Goal: Transaction & Acquisition: Book appointment/travel/reservation

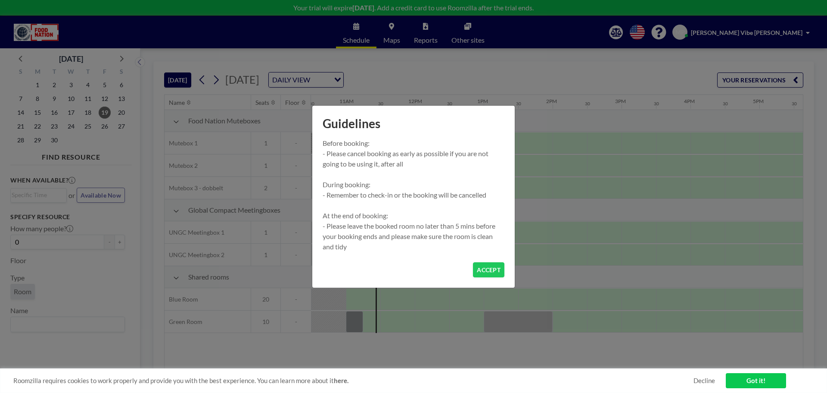
scroll to position [0, 724]
click at [483, 271] on button "ACCEPT" at bounding box center [488, 269] width 31 height 15
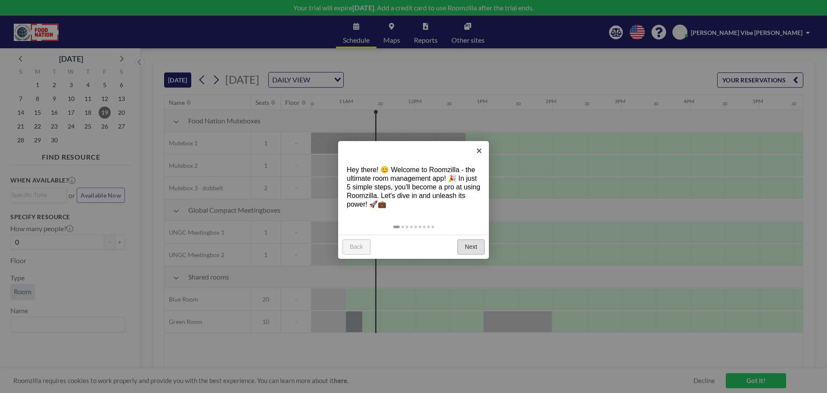
click at [468, 244] on link "Next" at bounding box center [471, 247] width 27 height 16
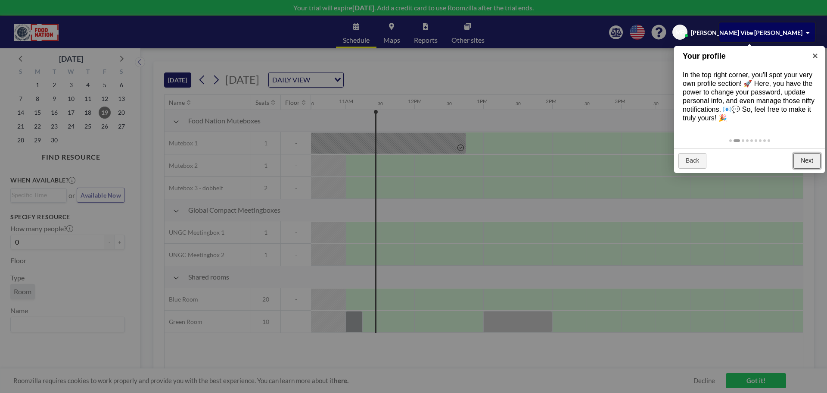
click at [809, 157] on link "Next" at bounding box center [807, 161] width 27 height 16
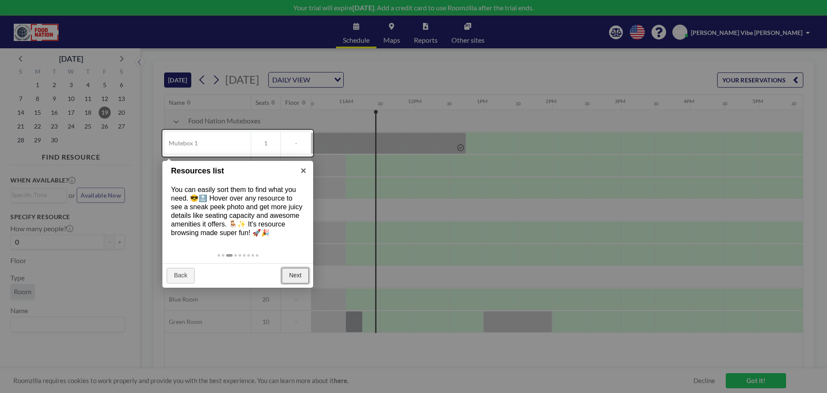
click at [306, 275] on link "Next" at bounding box center [295, 276] width 27 height 16
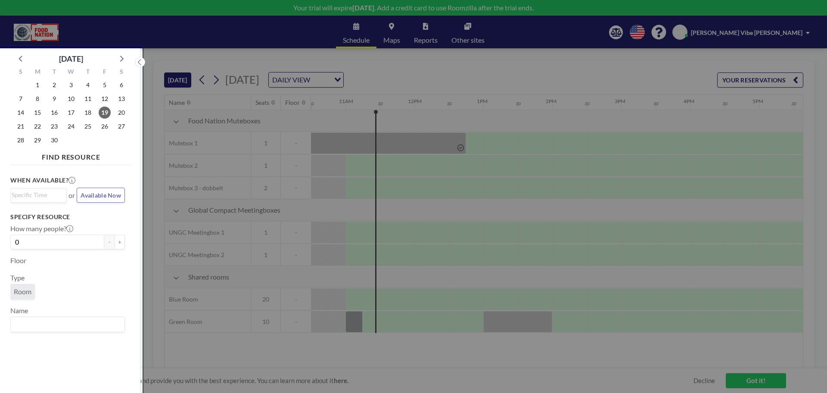
scroll to position [2, 0]
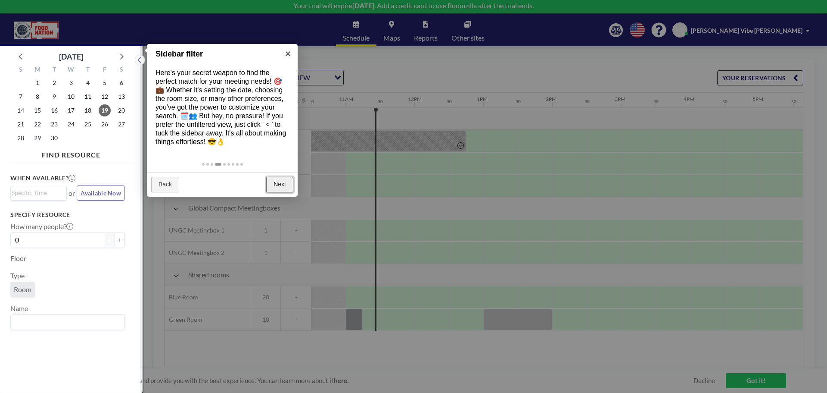
click at [282, 188] on link "Next" at bounding box center [279, 185] width 27 height 16
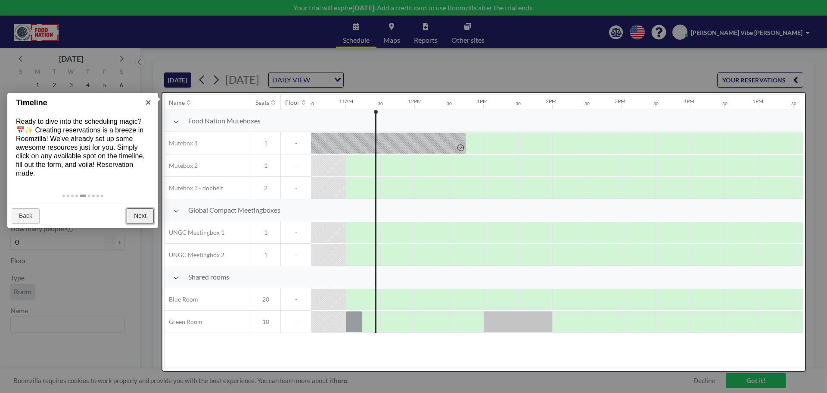
click at [139, 214] on link "Next" at bounding box center [140, 216] width 27 height 16
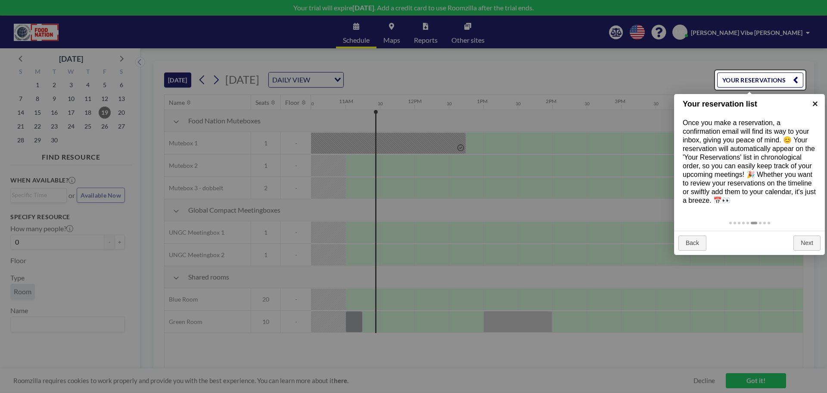
click at [817, 102] on link "×" at bounding box center [815, 103] width 19 height 19
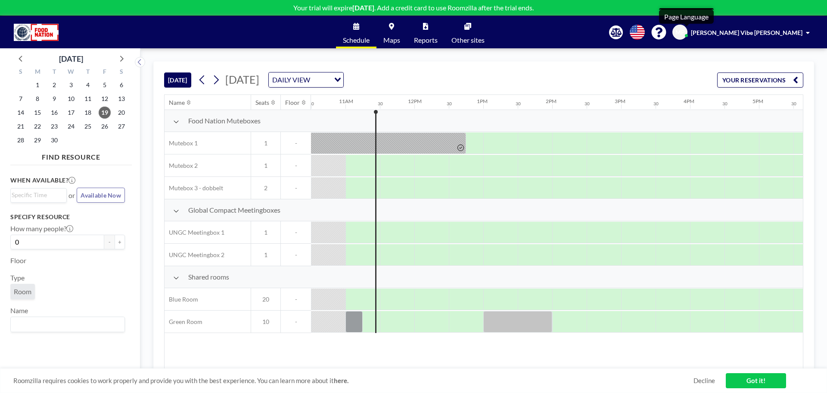
click at [645, 32] on icon at bounding box center [637, 32] width 15 height 15
click at [566, 41] on div at bounding box center [413, 196] width 827 height 393
click at [45, 326] on input "Search for option" at bounding box center [66, 323] width 108 height 11
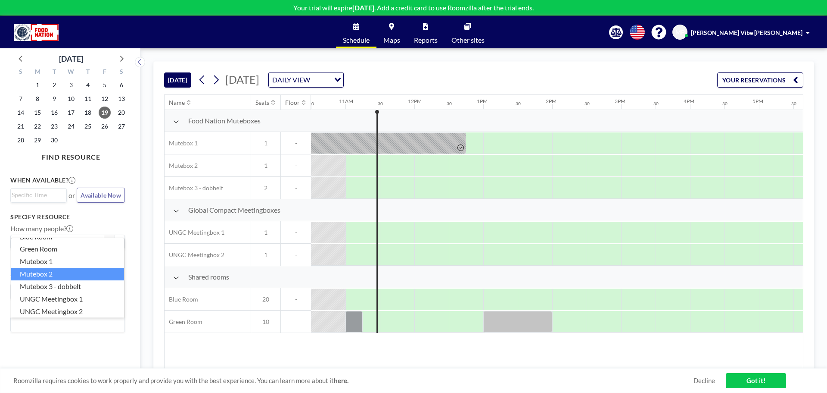
scroll to position [12, 0]
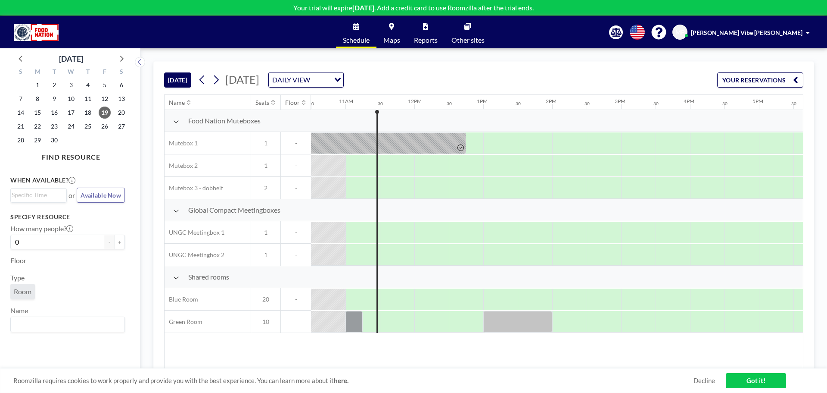
click at [77, 340] on div "When available? Loading... or Available Now Specify resource How many people? 0…" at bounding box center [71, 271] width 122 height 207
drag, startPoint x: 347, startPoint y: 79, endPoint x: 368, endPoint y: 76, distance: 21.3
click at [259, 79] on span "[DATE]" at bounding box center [242, 79] width 34 height 13
click at [330, 77] on div "DAILY VIEW" at bounding box center [299, 78] width 61 height 13
click at [222, 81] on div "[DATE] DAILY VIEW Loading..." at bounding box center [270, 80] width 148 height 16
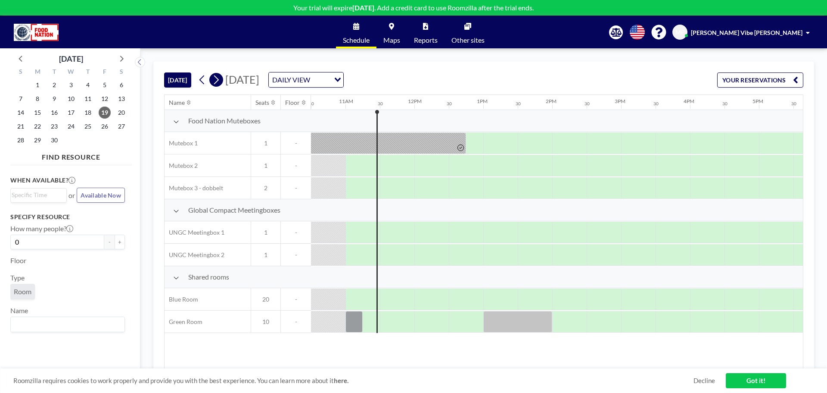
click at [220, 80] on icon at bounding box center [216, 79] width 8 height 13
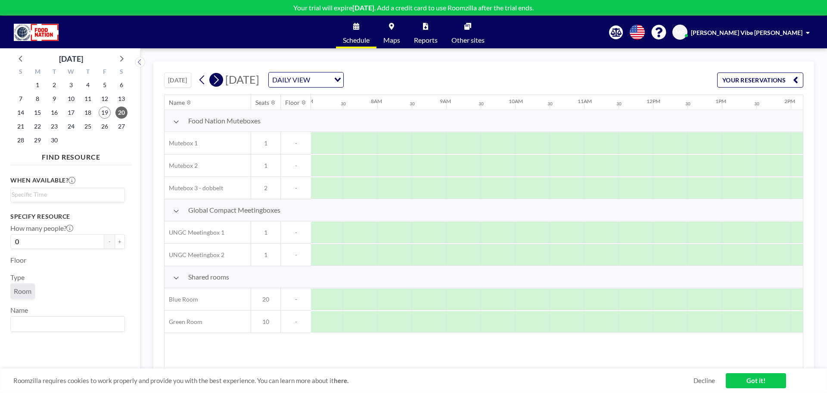
scroll to position [0, 517]
click at [219, 80] on icon at bounding box center [216, 79] width 5 height 9
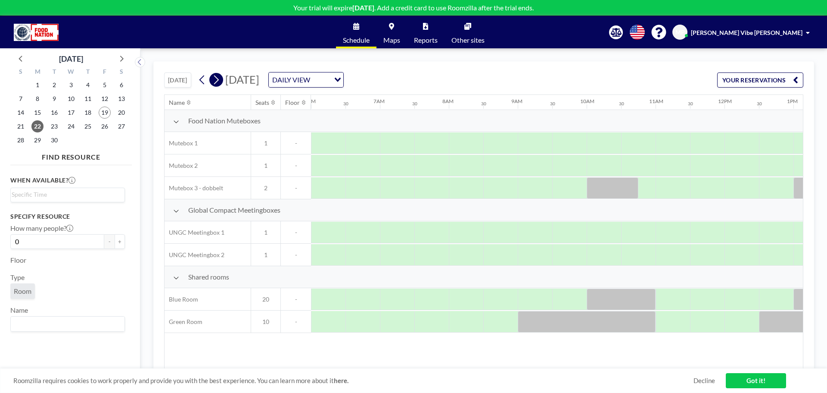
click at [219, 80] on icon at bounding box center [216, 79] width 5 height 9
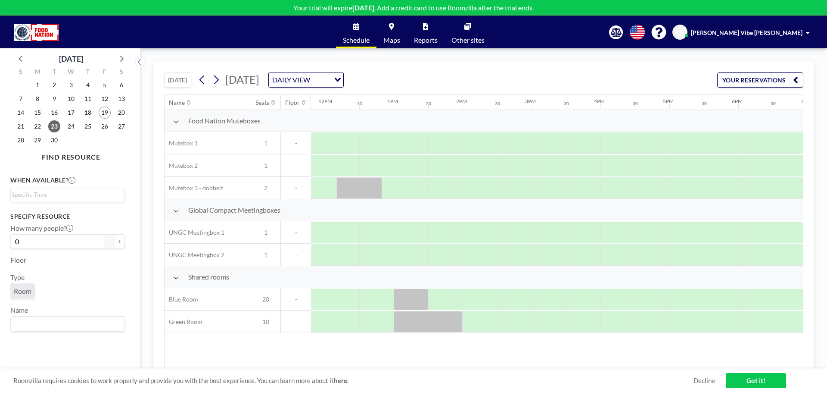
scroll to position [0, 816]
click at [517, 315] on div at bounding box center [512, 322] width 34 height 22
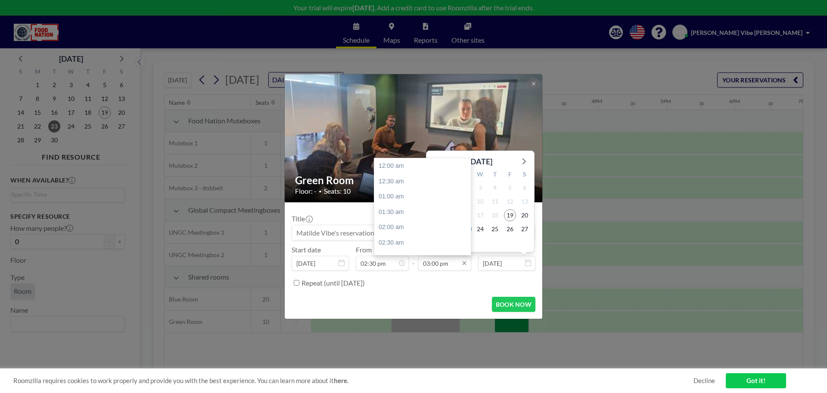
scroll to position [460, 0]
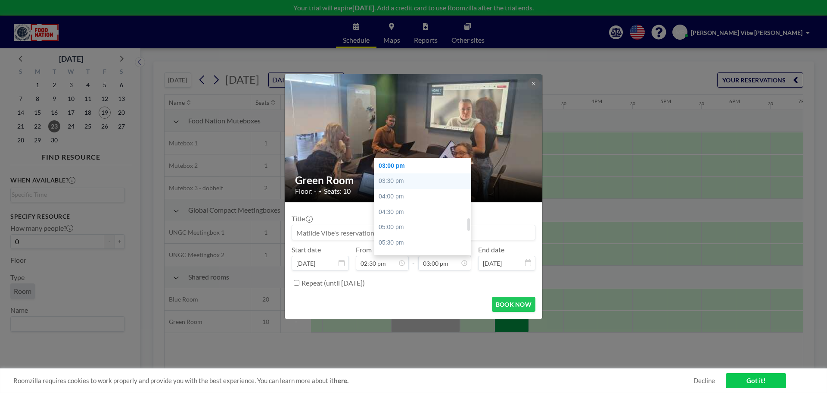
click at [409, 181] on div "03:30 pm" at bounding box center [424, 181] width 101 height 16
type input "03:30 pm"
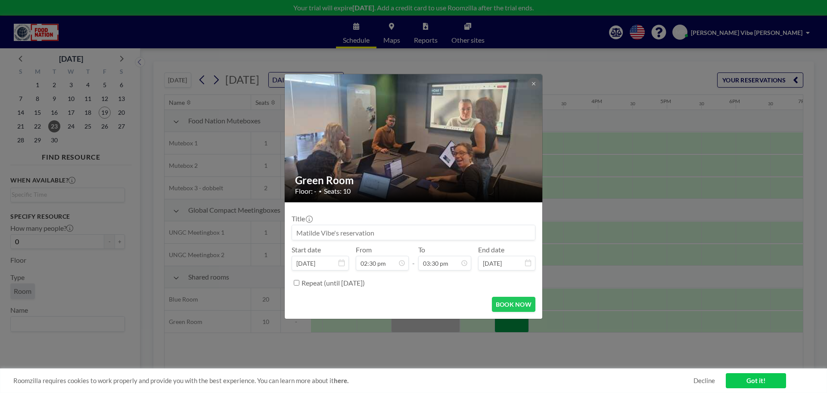
scroll to position [475, 0]
click at [501, 303] on button "BOOK NOW" at bounding box center [514, 303] width 44 height 15
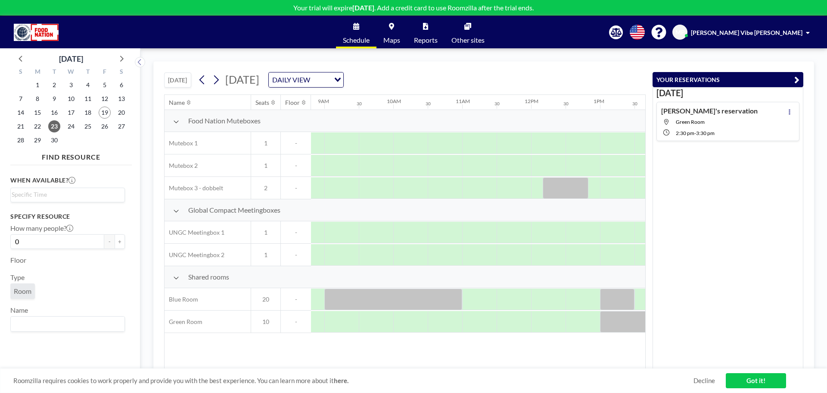
scroll to position [0, 620]
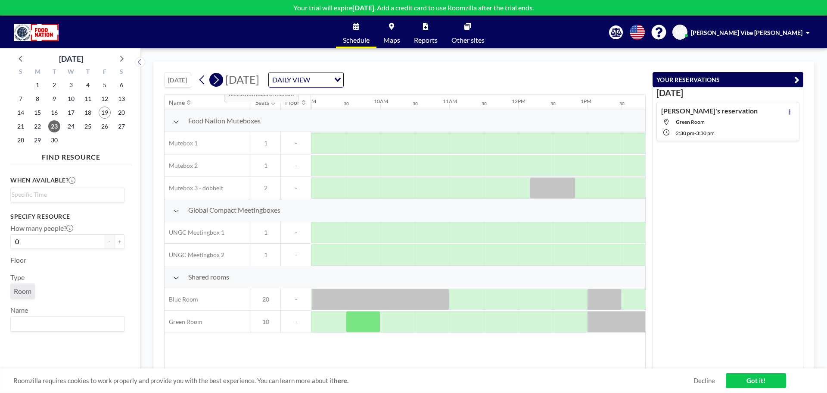
click at [217, 78] on icon at bounding box center [216, 79] width 8 height 13
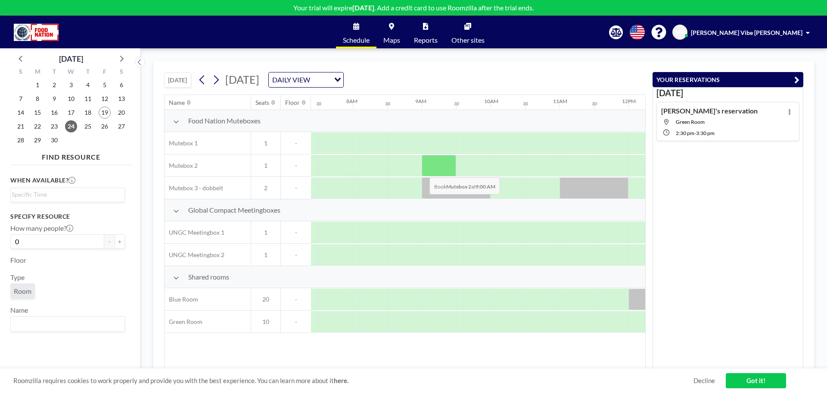
scroll to position [0, 517]
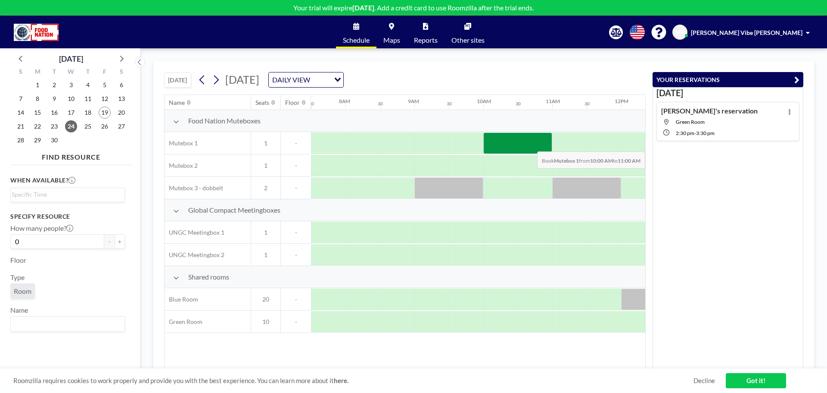
drag, startPoint x: 490, startPoint y: 141, endPoint x: 534, endPoint y: 145, distance: 44.6
click at [534, 145] on div at bounding box center [518, 143] width 69 height 22
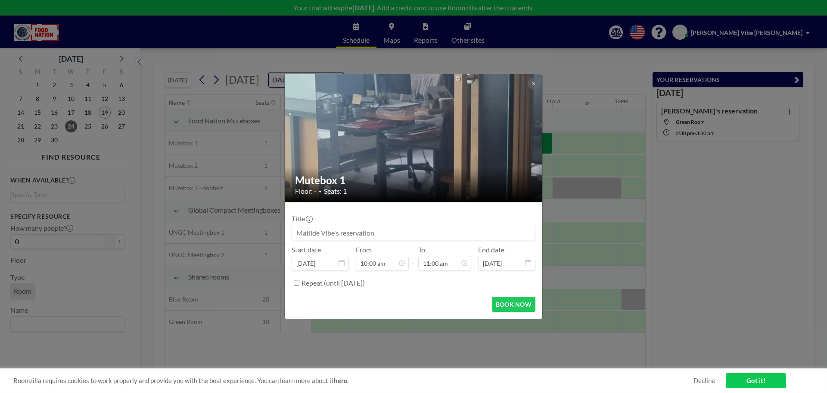
scroll to position [307, 0]
click at [535, 81] on icon at bounding box center [533, 83] width 5 height 5
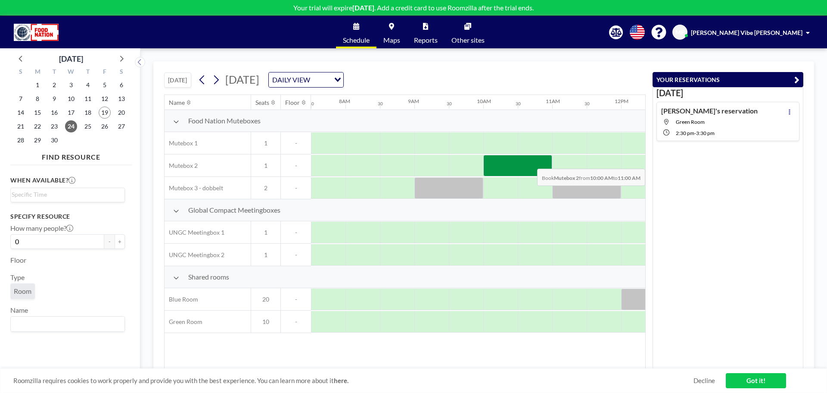
drag, startPoint x: 493, startPoint y: 160, endPoint x: 536, endPoint y: 162, distance: 42.7
click at [536, 162] on div at bounding box center [518, 166] width 69 height 22
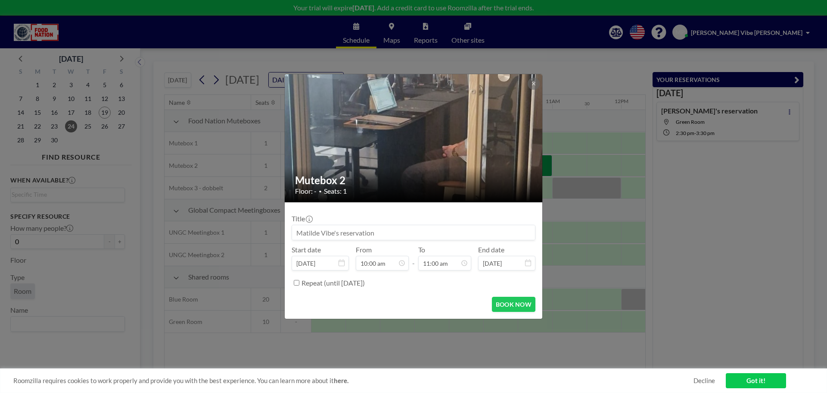
scroll to position [337, 0]
click at [502, 304] on button "BOOK NOW" at bounding box center [514, 303] width 44 height 15
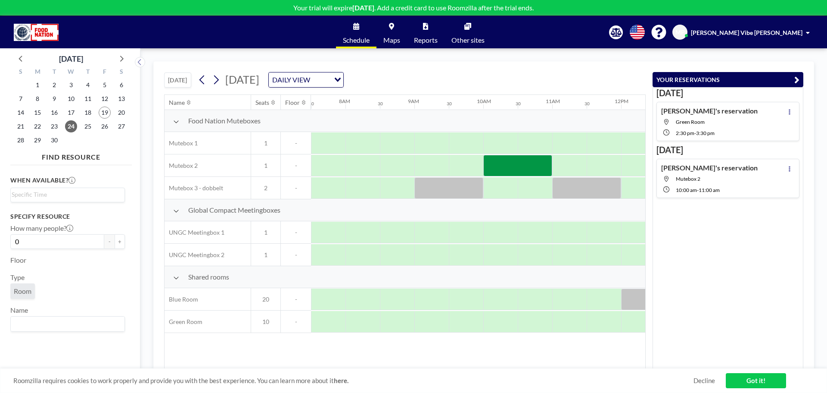
click at [356, 31] on link "Schedule" at bounding box center [356, 32] width 41 height 32
click at [109, 114] on span "19" at bounding box center [105, 112] width 12 height 12
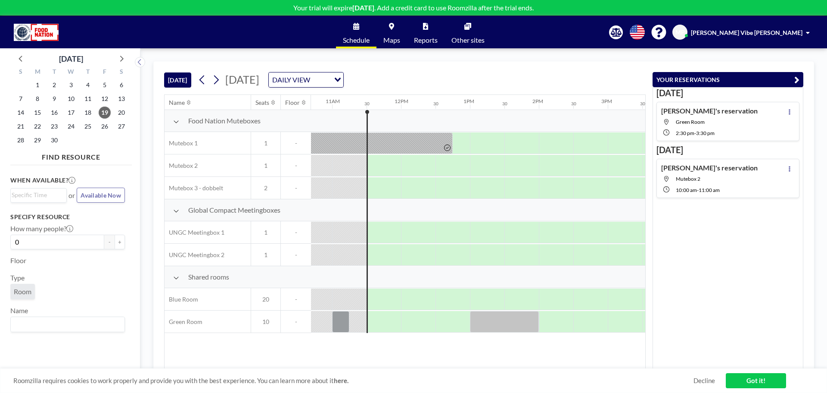
click at [41, 35] on img at bounding box center [36, 32] width 45 height 17
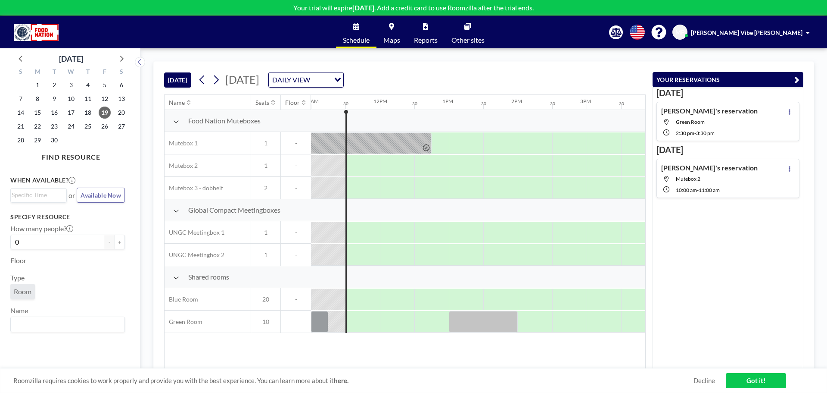
click at [259, 19] on div "Schedule Maps Reports Other sites English Polski 日本語 Española [PERSON_NAME] Vib…" at bounding box center [413, 32] width 827 height 32
